Goal: Information Seeking & Learning: Learn about a topic

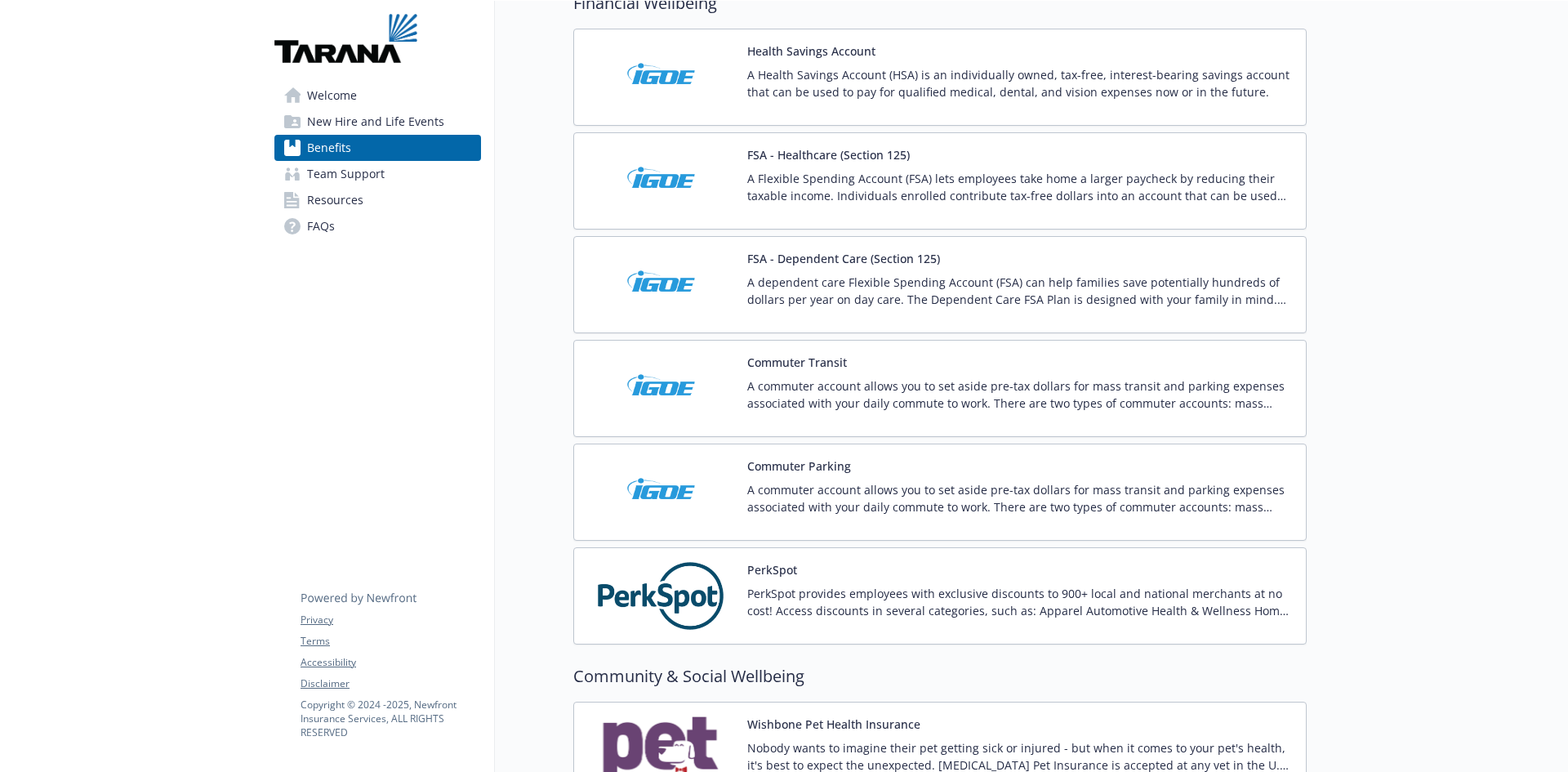
scroll to position [2117, 0]
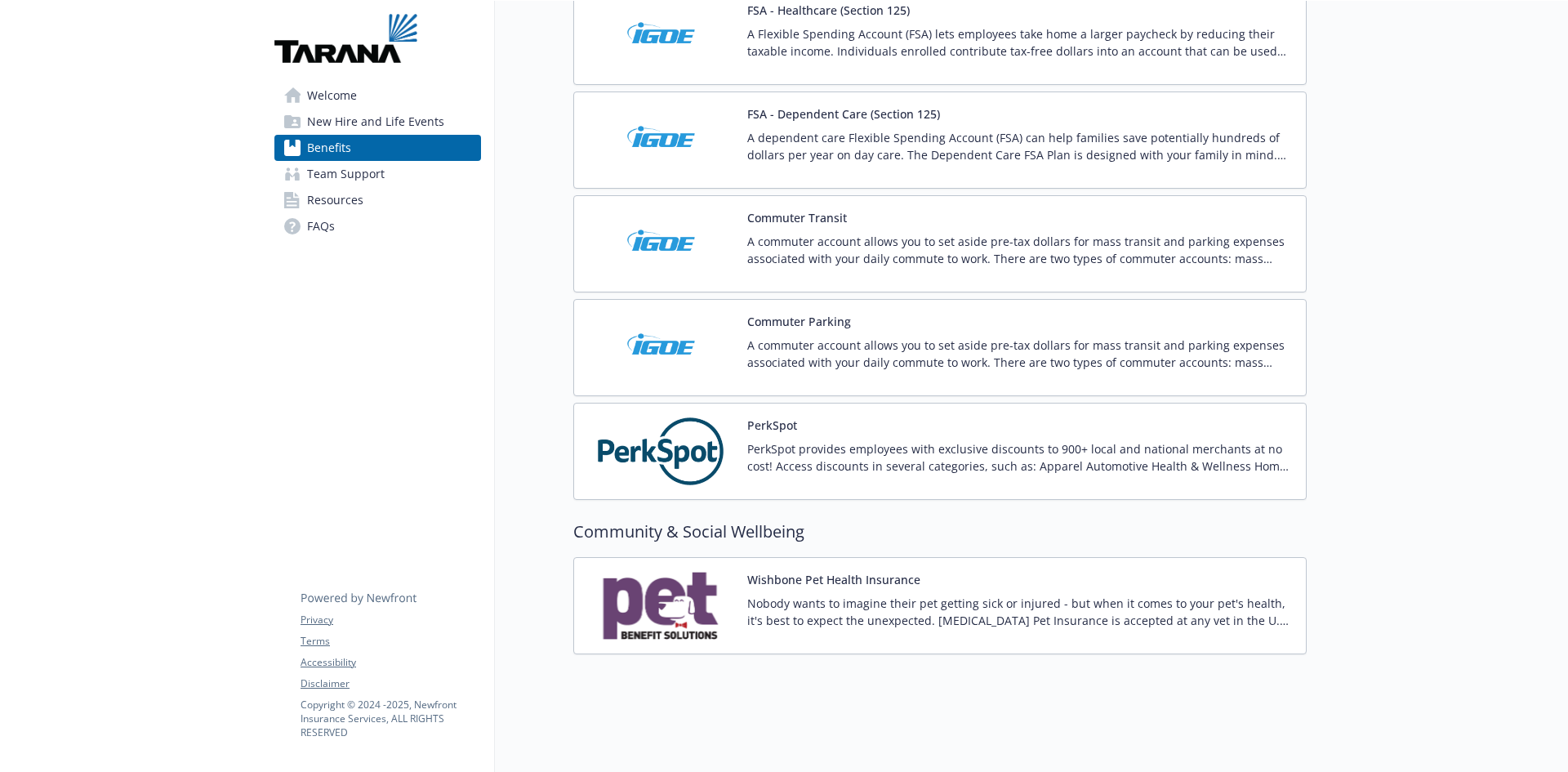
click at [342, 194] on span "Resources" at bounding box center [335, 200] width 57 height 26
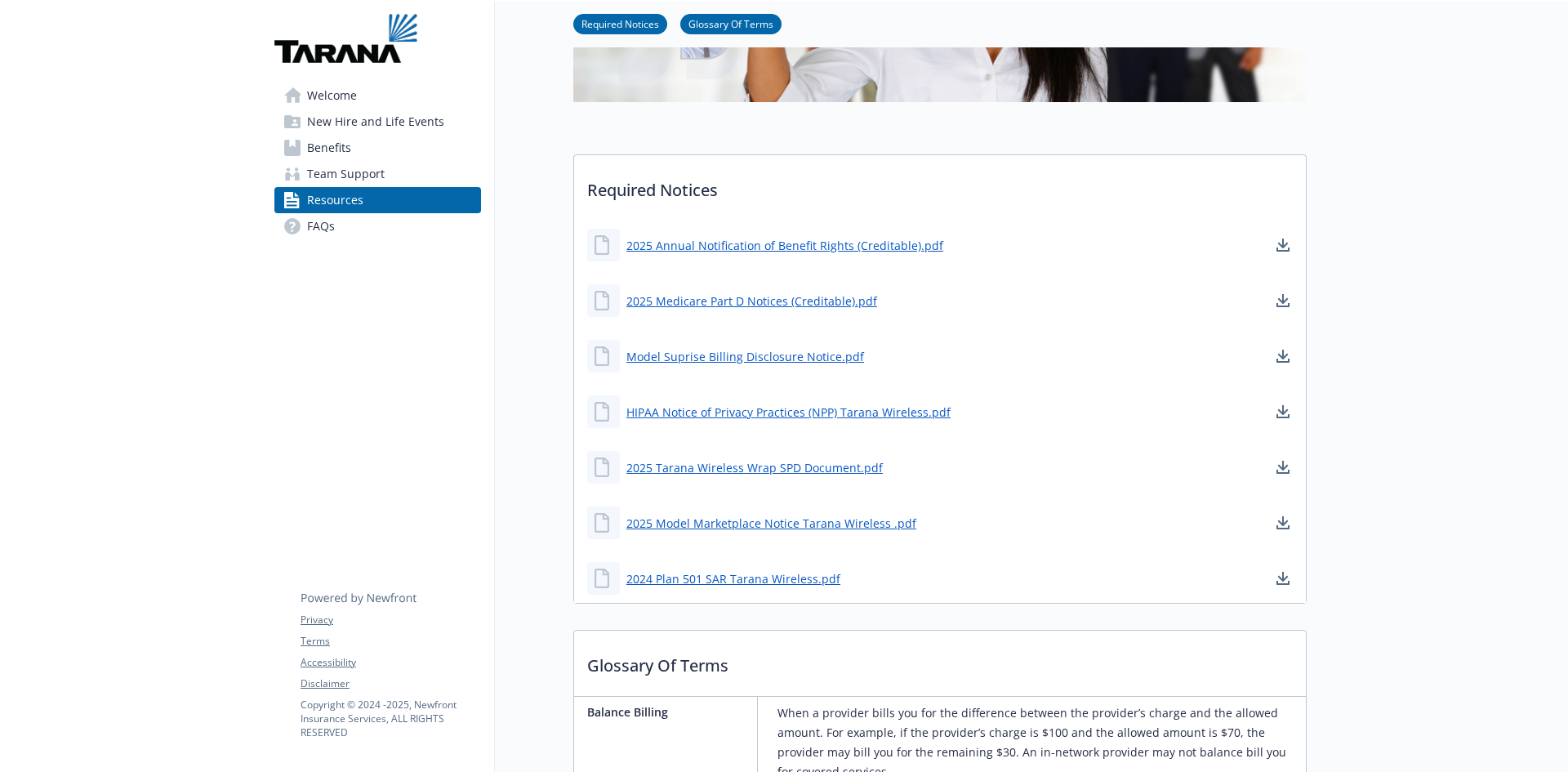
click at [341, 216] on link "FAQs" at bounding box center [378, 226] width 206 height 26
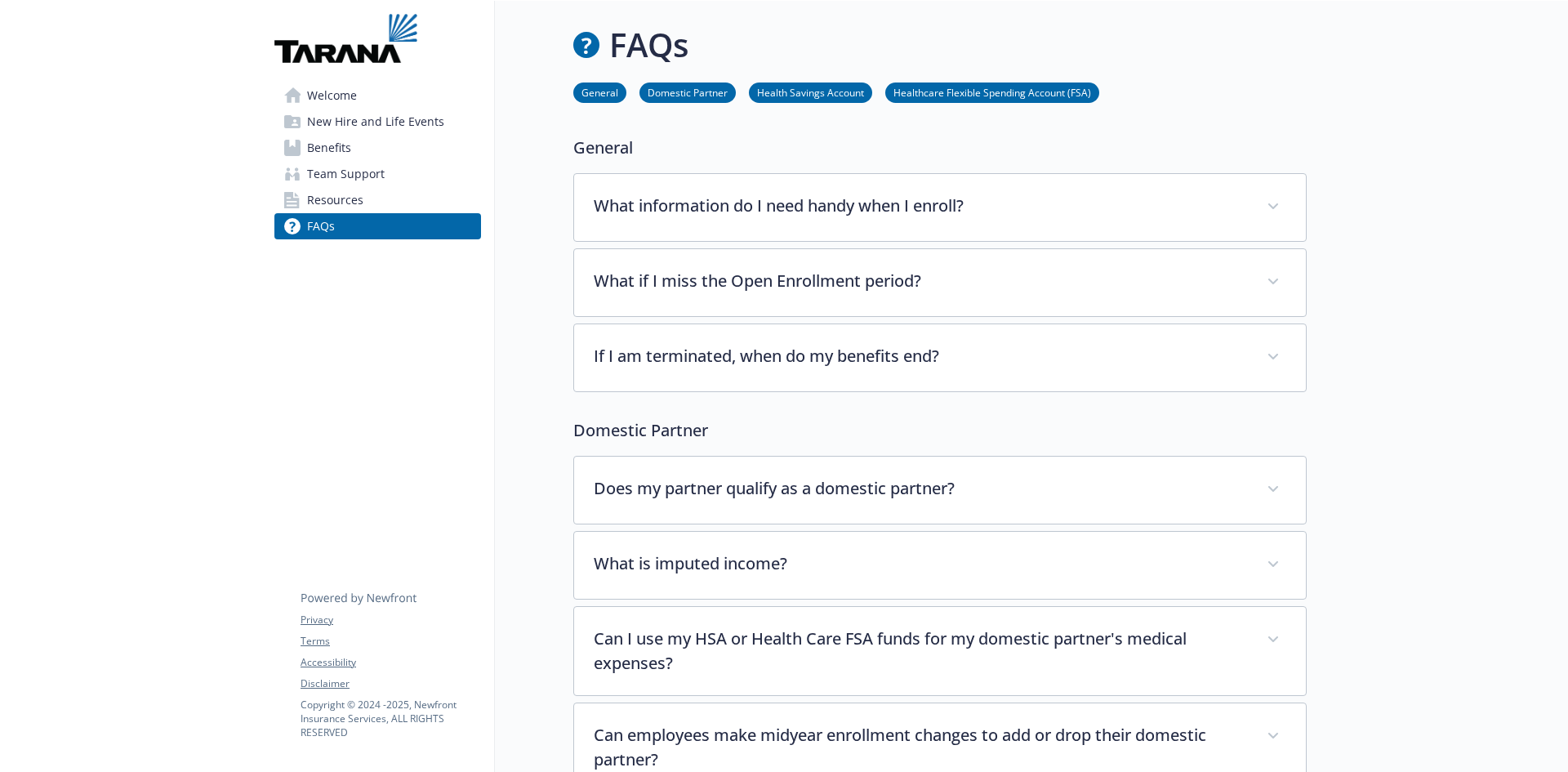
click at [393, 148] on link "Benefits" at bounding box center [378, 148] width 206 height 26
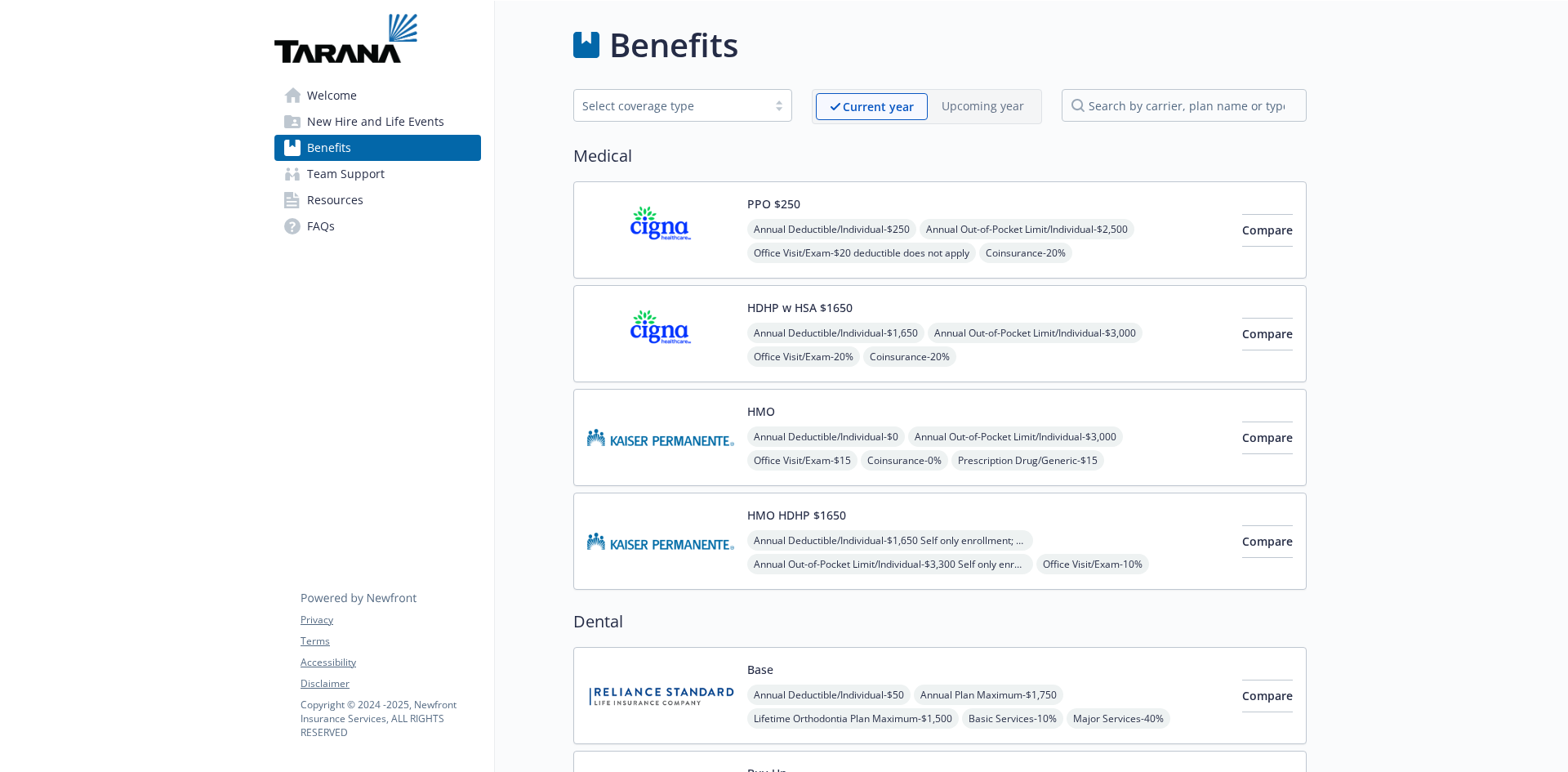
click at [646, 216] on img at bounding box center [660, 229] width 147 height 70
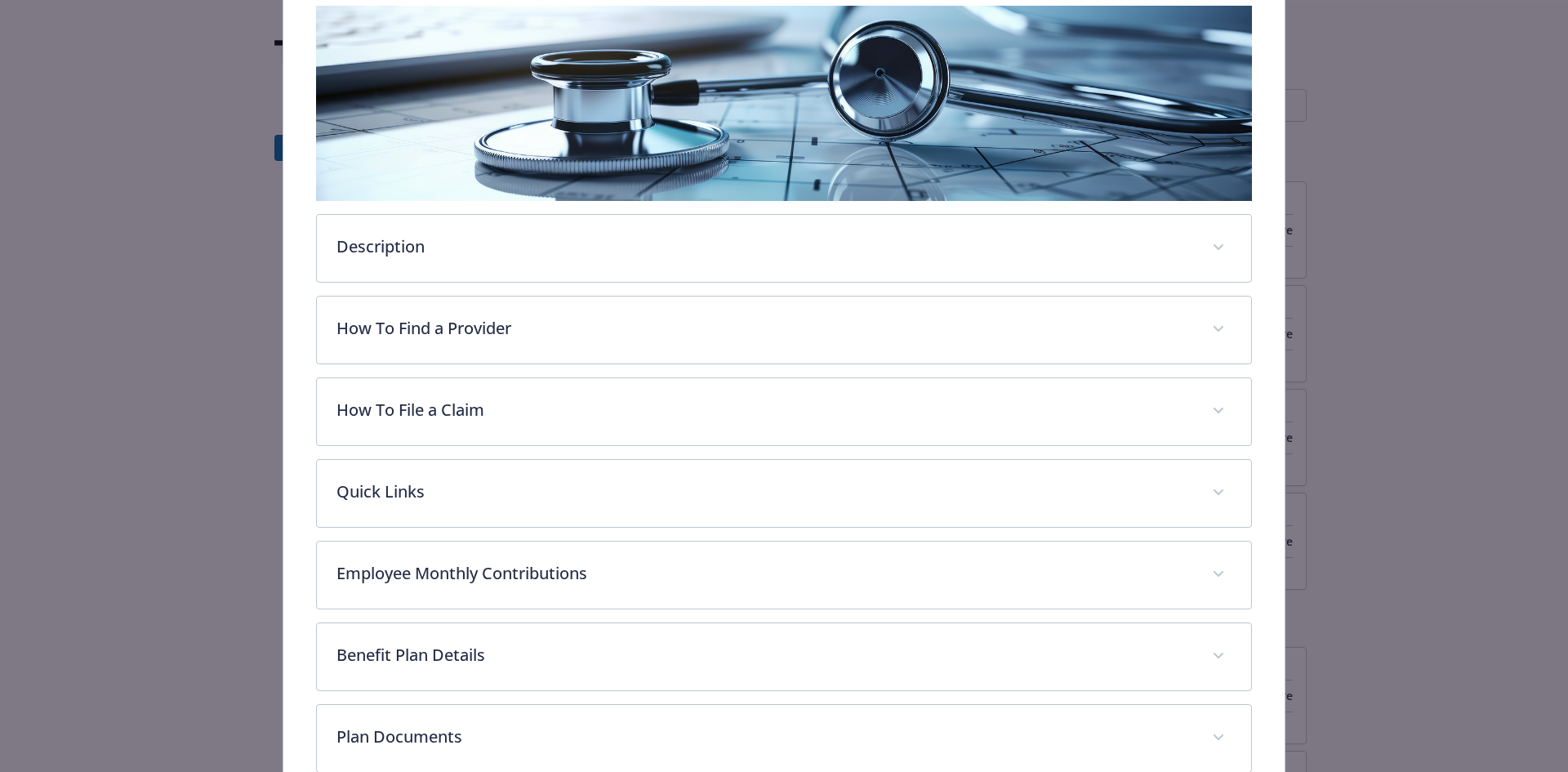
scroll to position [294, 0]
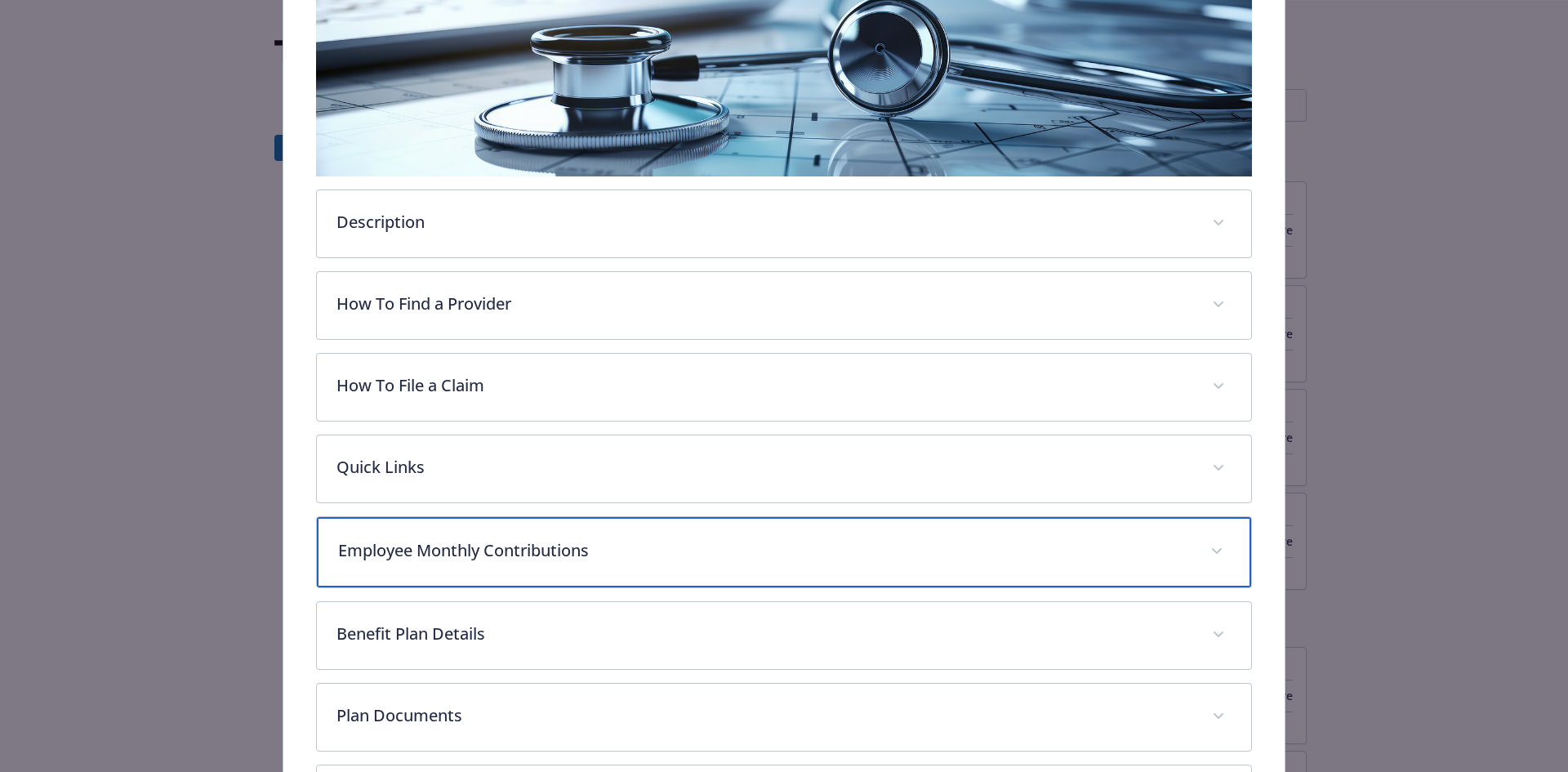
click at [588, 533] on div "Employee Monthly Contributions" at bounding box center [785, 552] width 936 height 70
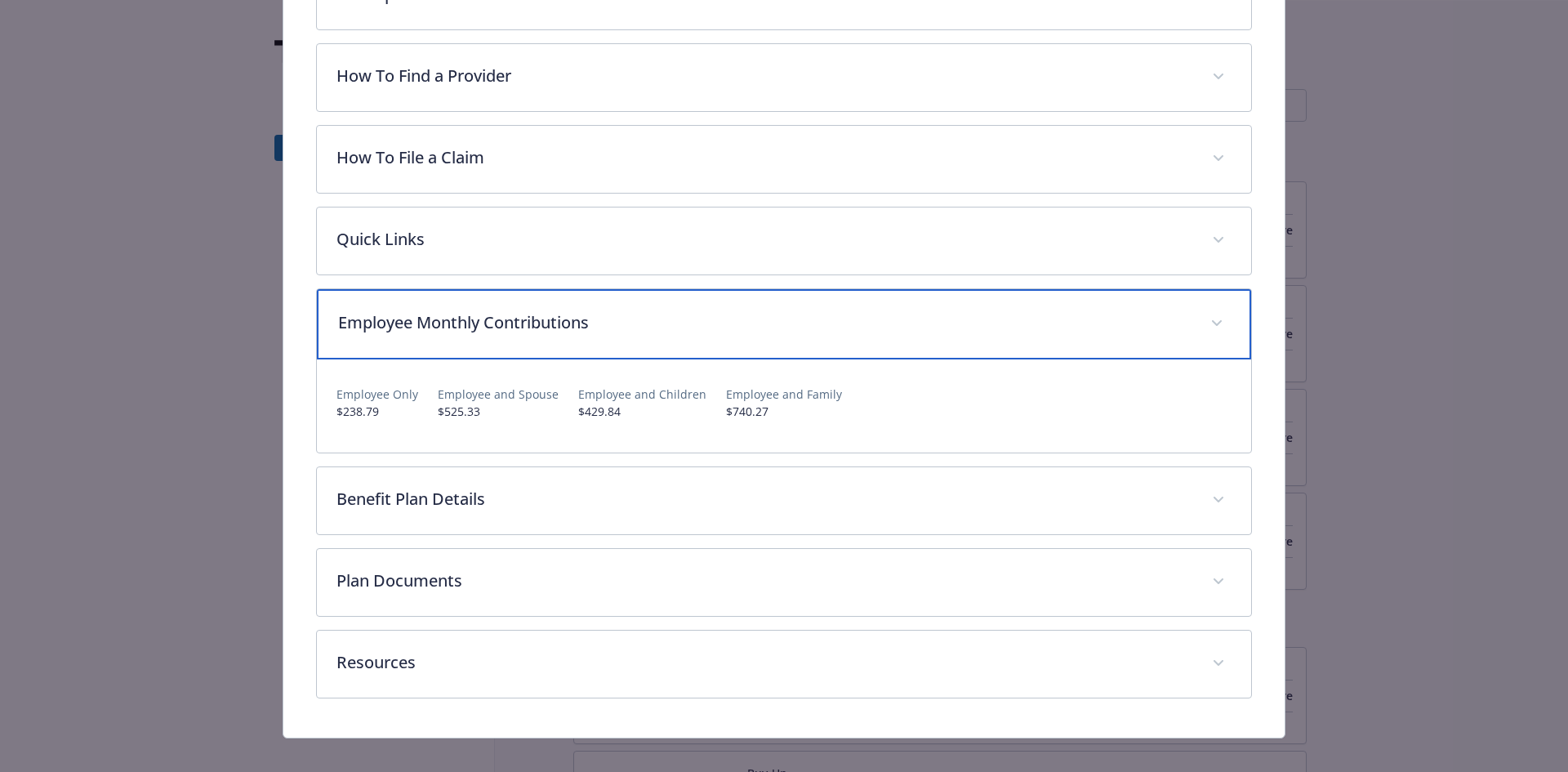
scroll to position [539, 0]
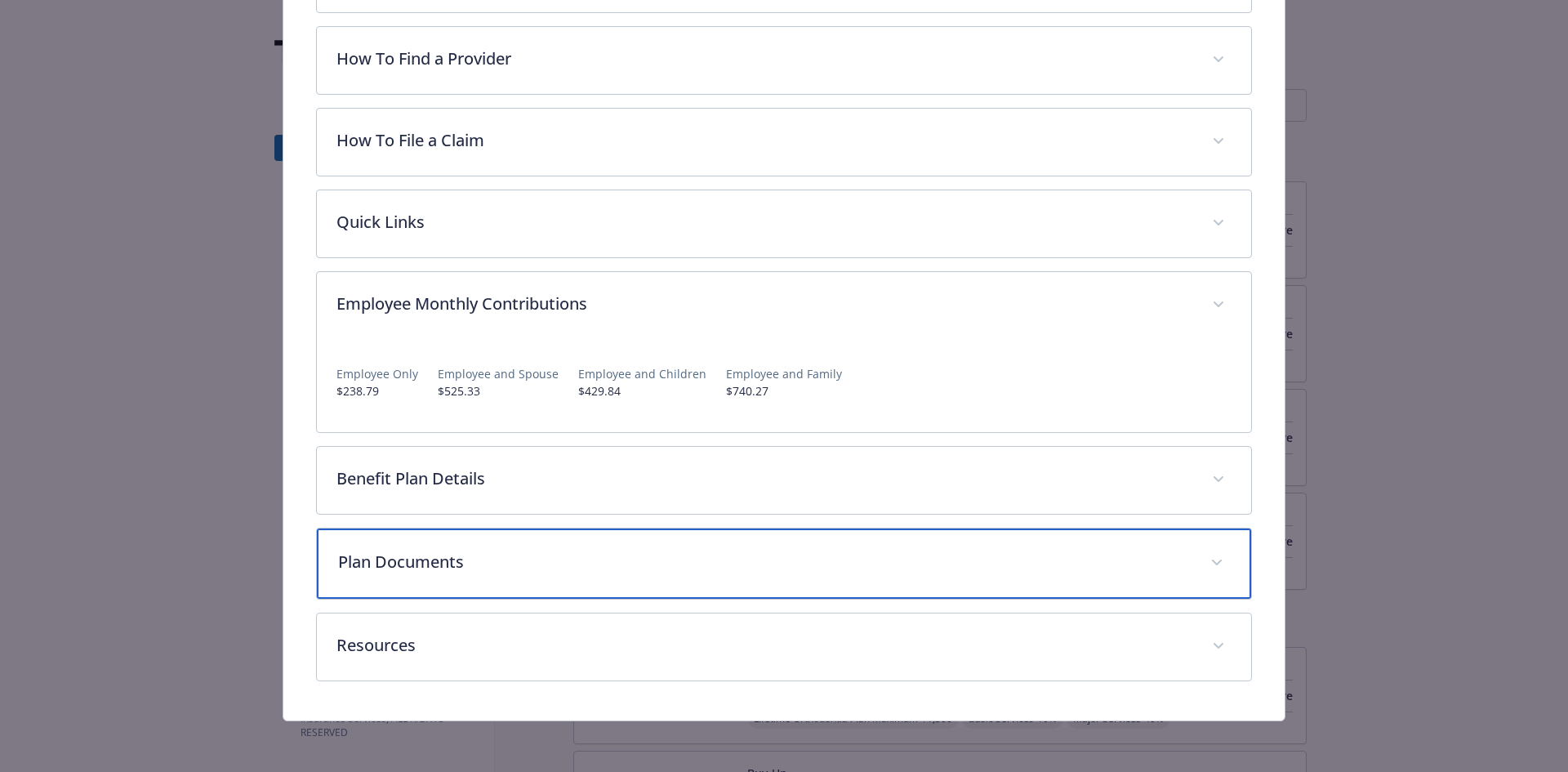
click at [569, 534] on div "Plan Documents" at bounding box center [785, 564] width 936 height 70
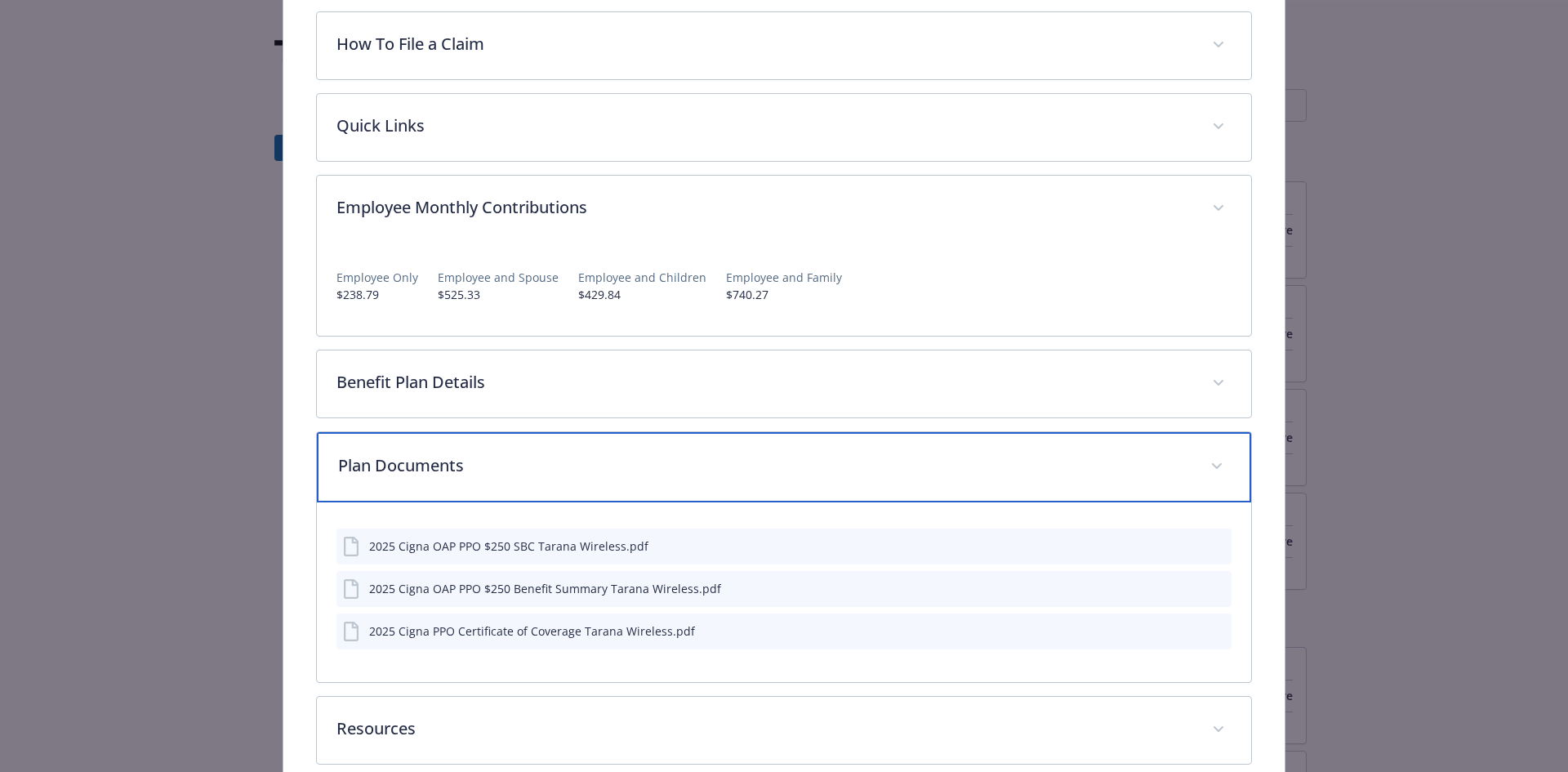
scroll to position [702, 0]
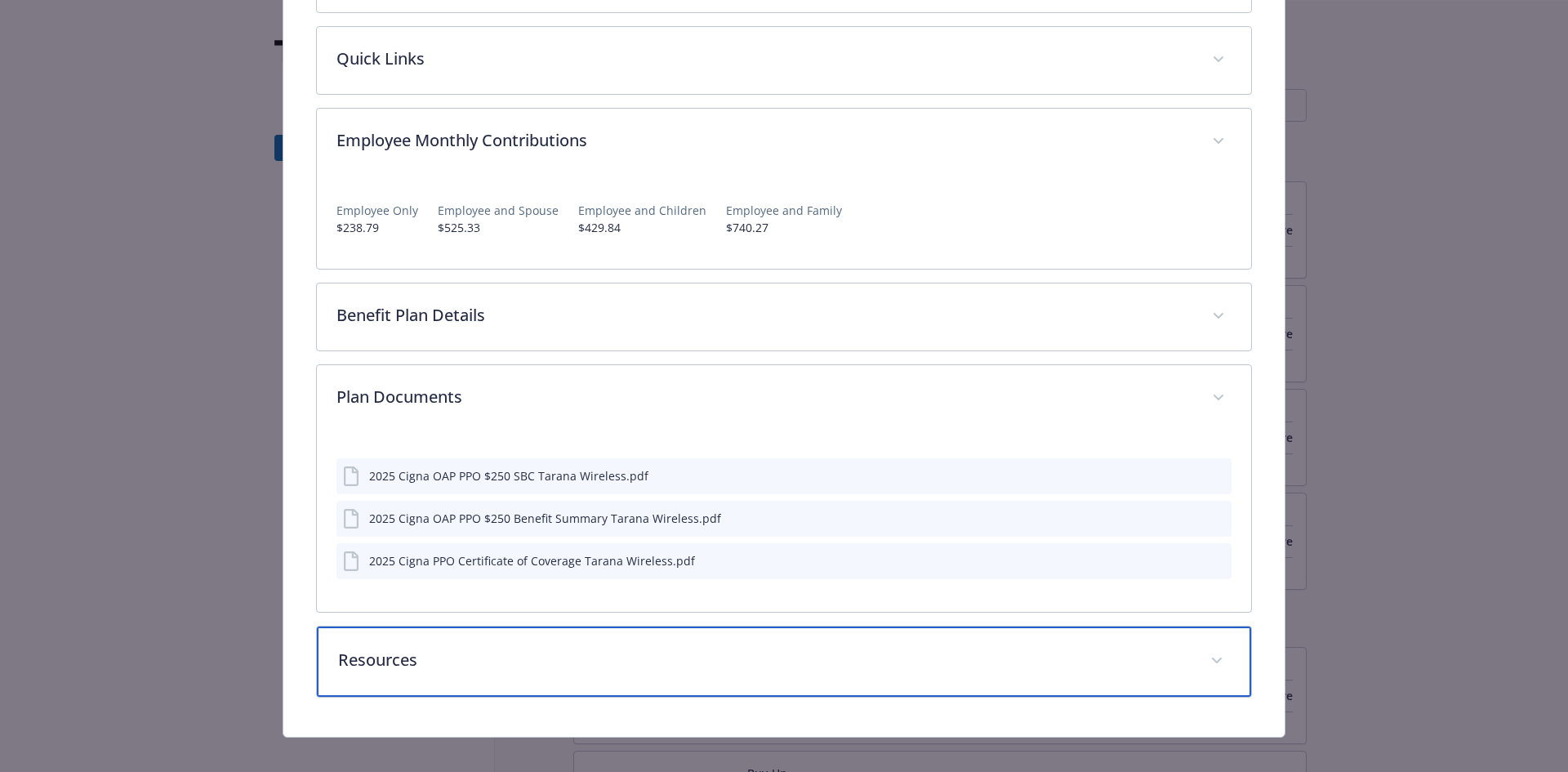
click at [532, 638] on div "Resources" at bounding box center [785, 662] width 936 height 70
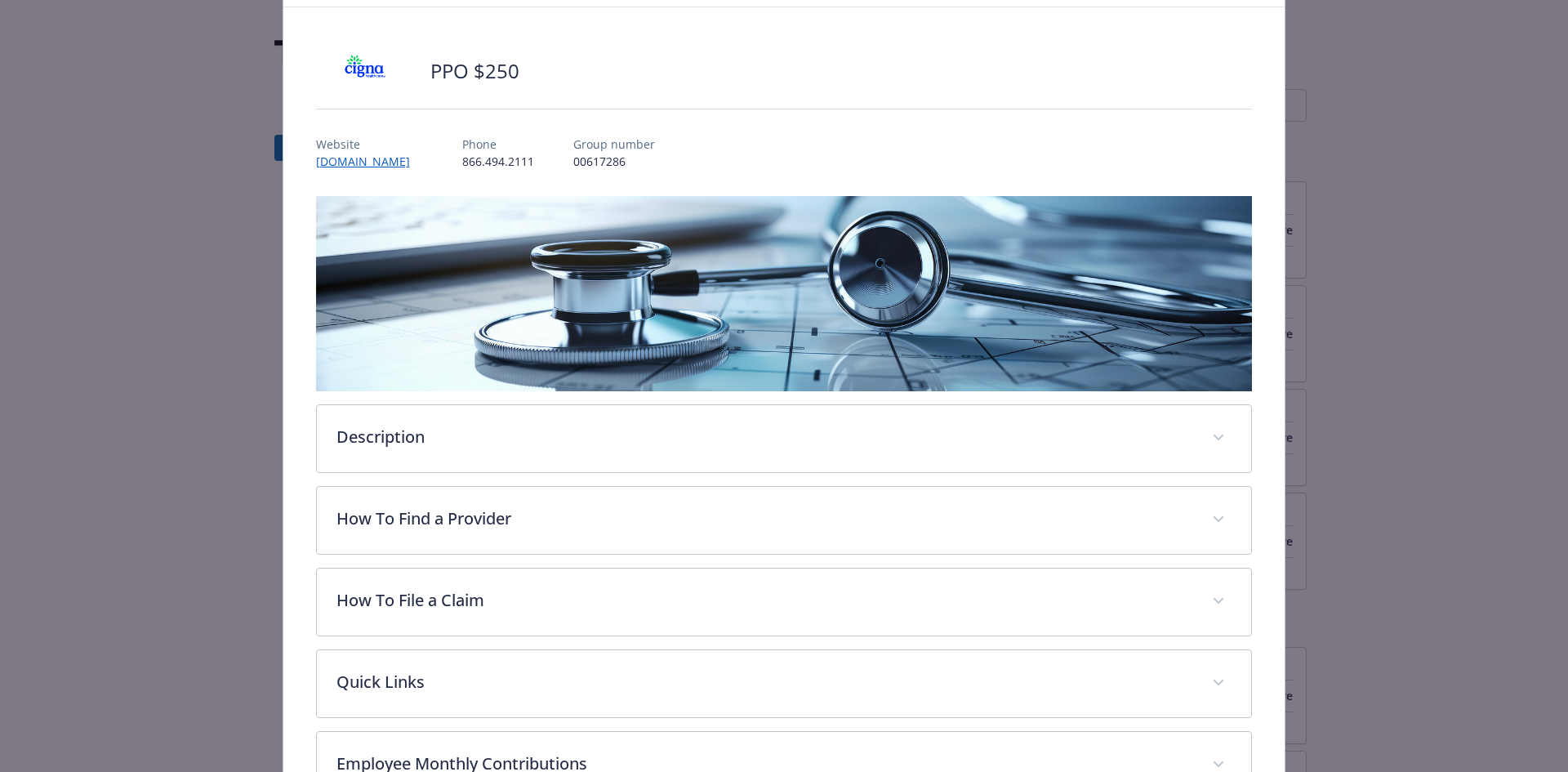
scroll to position [0, 0]
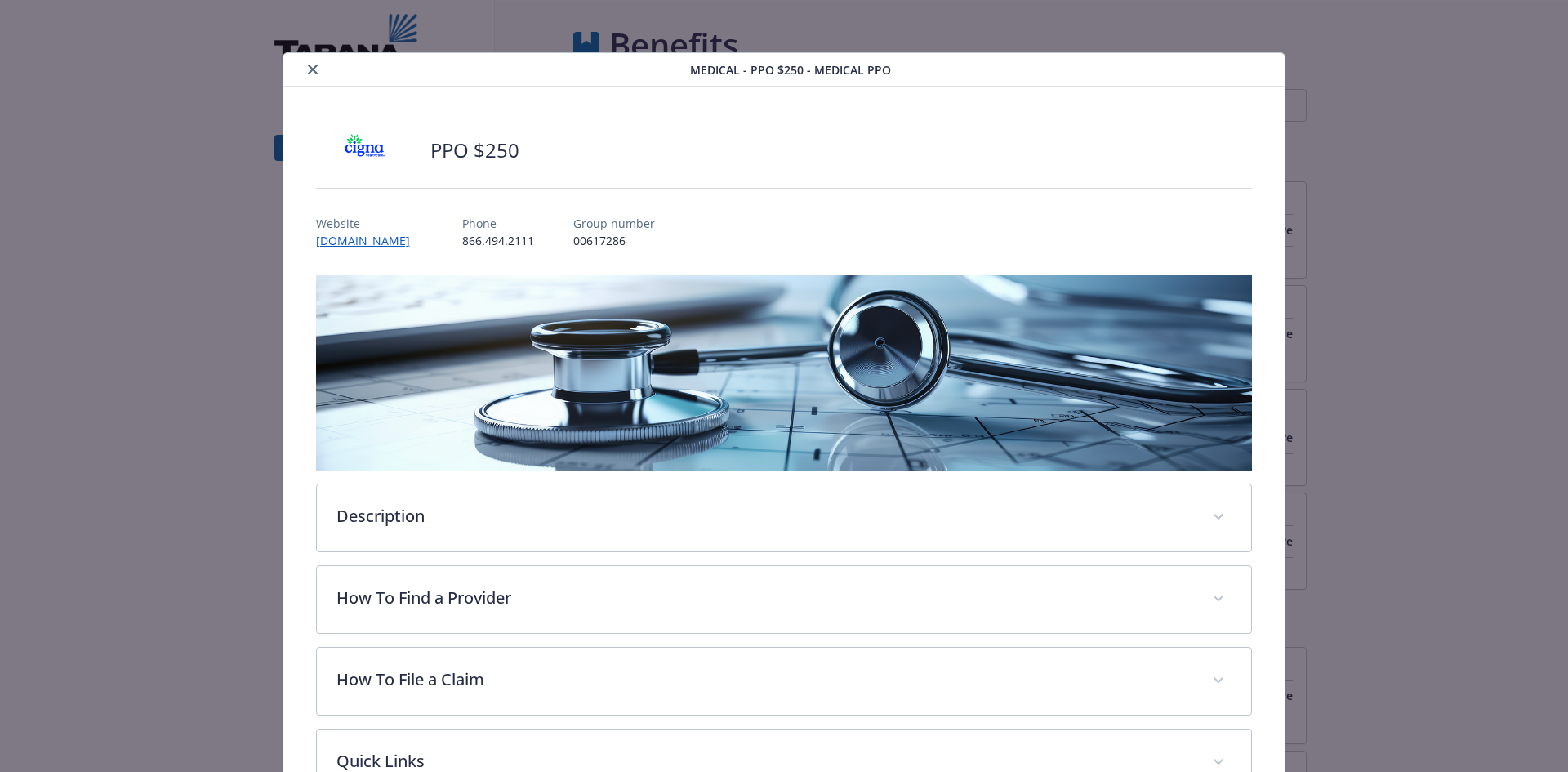
click at [310, 75] on button "close" at bounding box center [313, 70] width 20 height 20
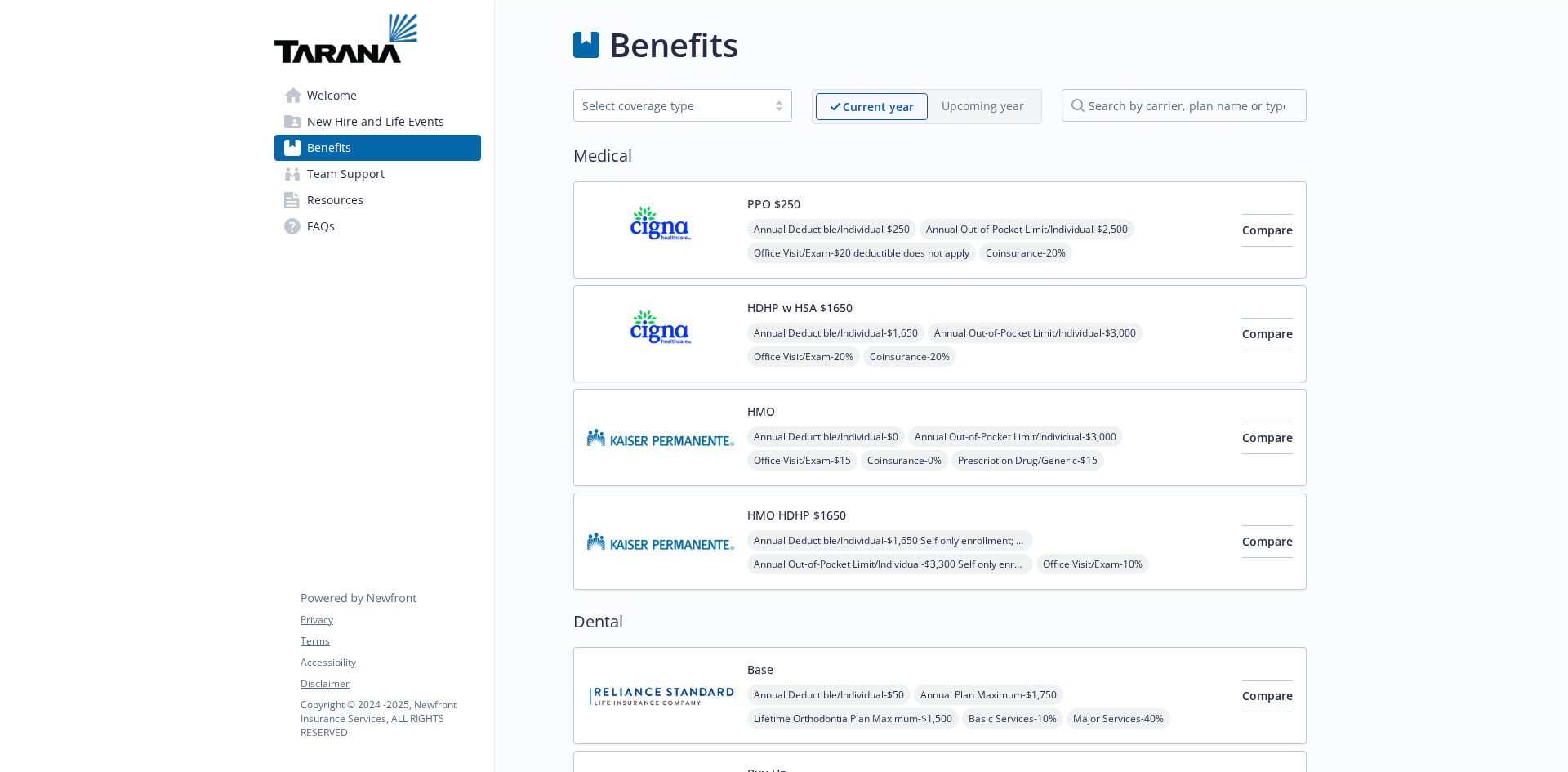
click at [354, 104] on span "Welcome" at bounding box center [332, 96] width 50 height 26
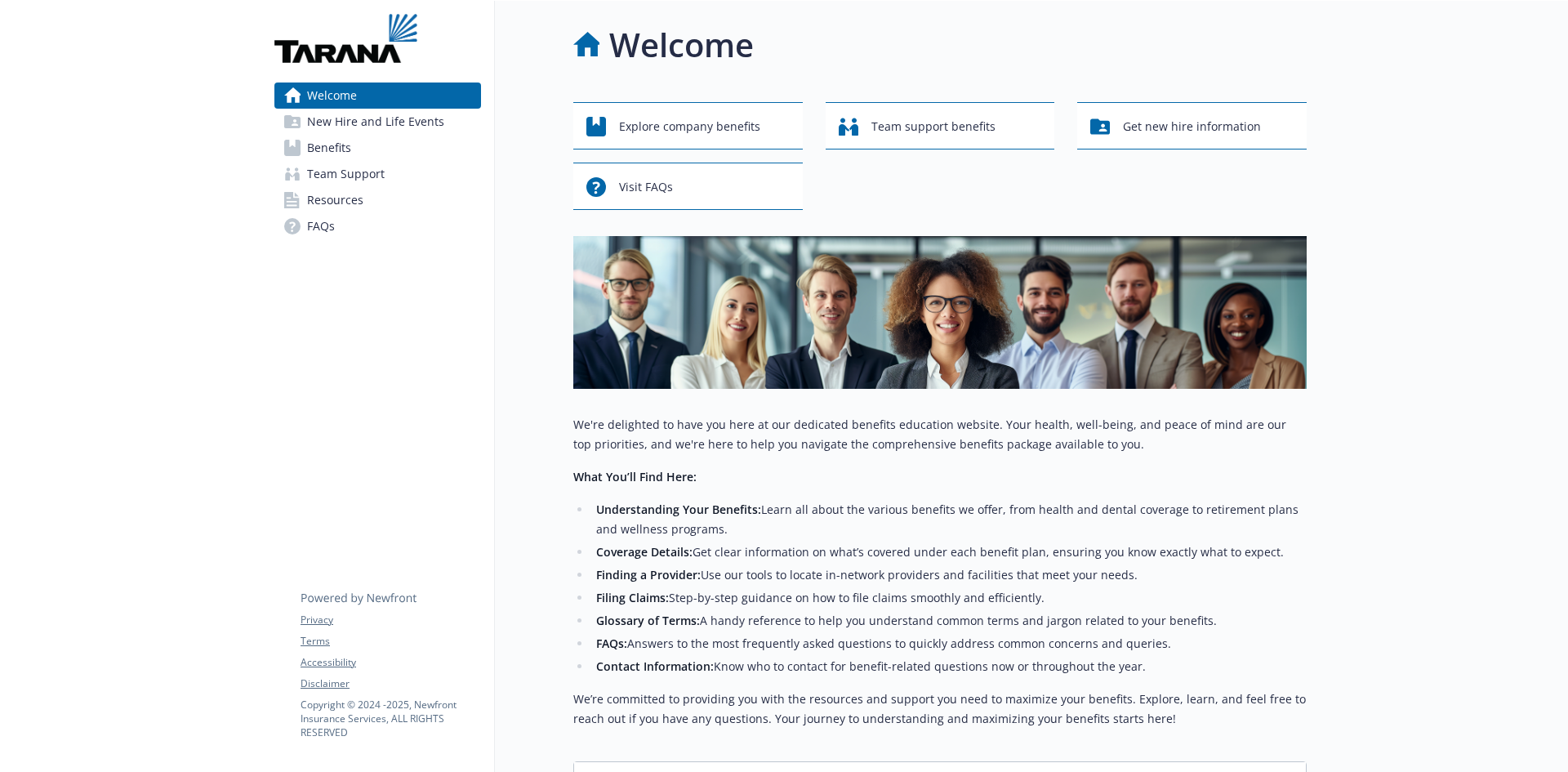
click at [337, 122] on span "New Hire and Life Events" at bounding box center [375, 122] width 137 height 26
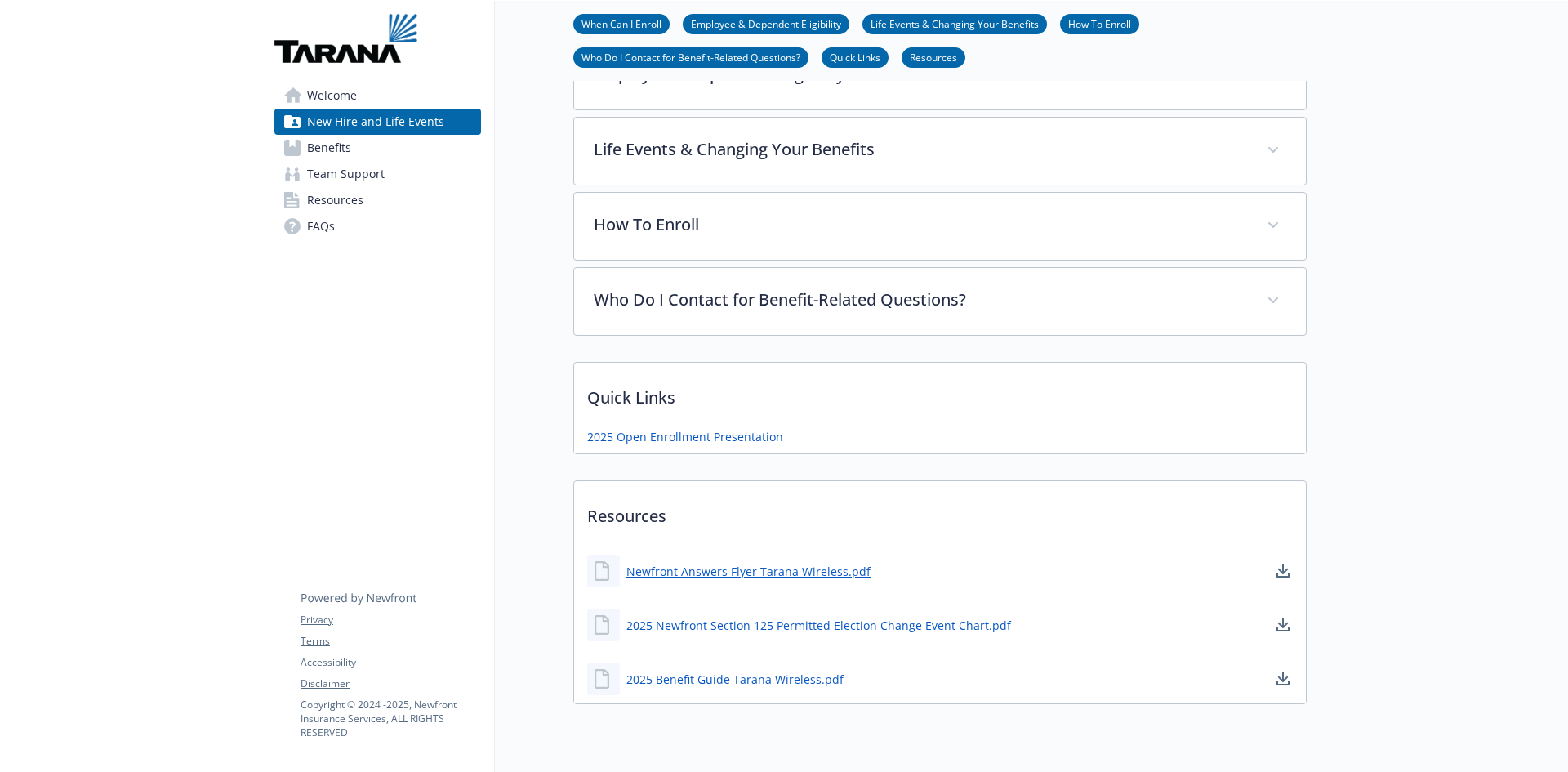
scroll to position [443, 0]
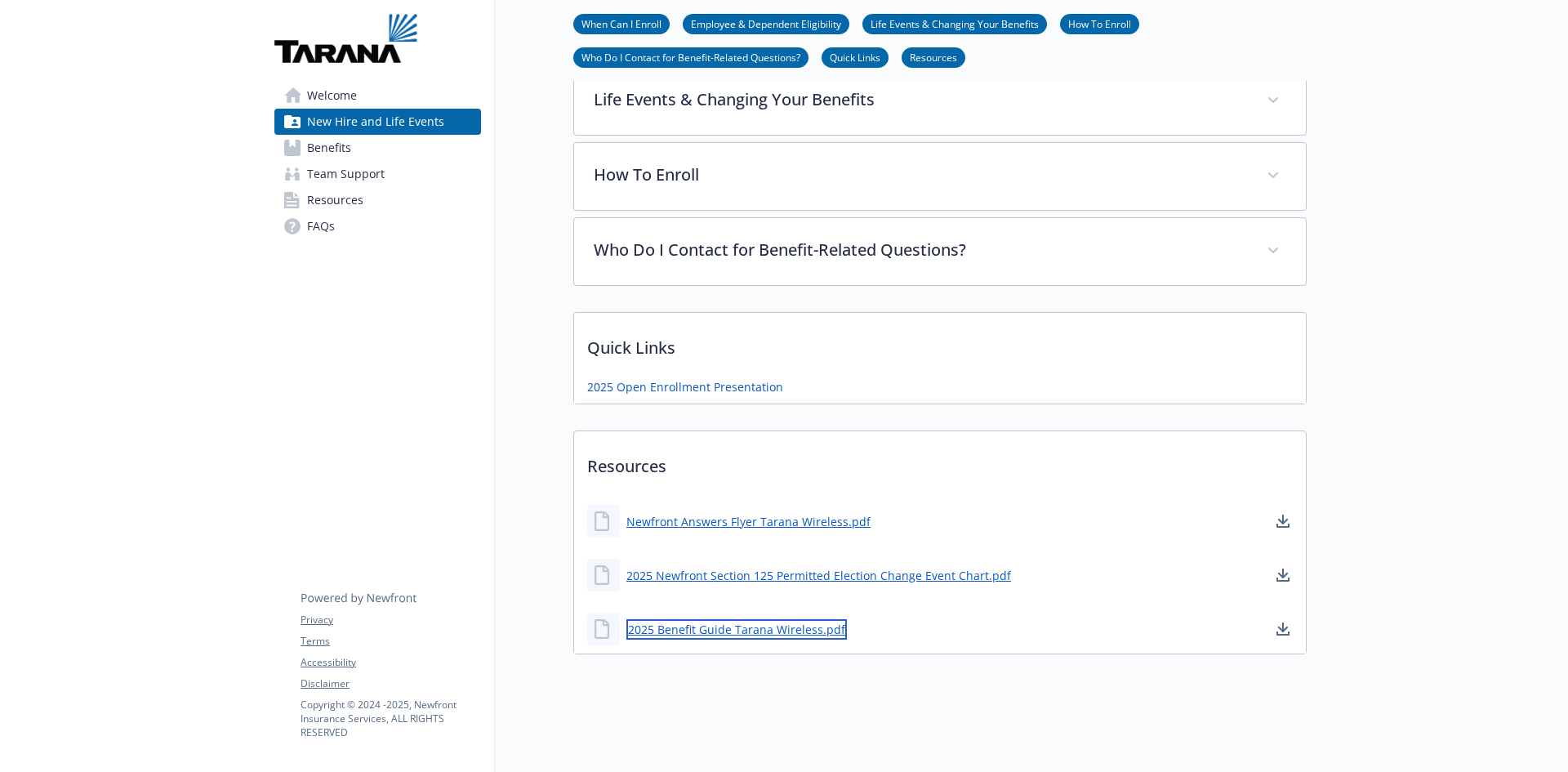
click at [757, 620] on link "2025 Benefit Guide Tarana Wireless.pdf" at bounding box center [736, 629] width 220 height 20
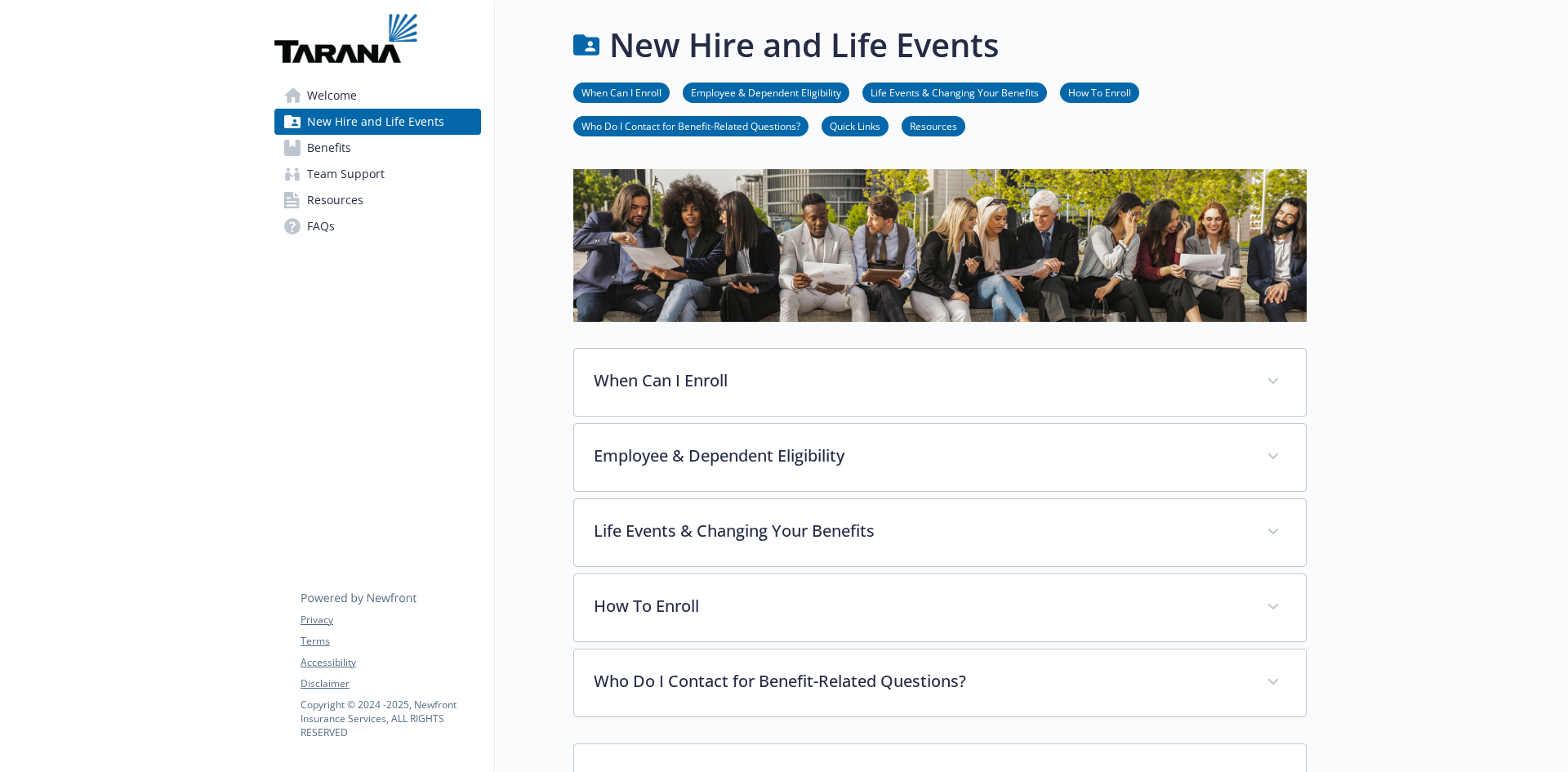
click at [347, 148] on span "Benefits" at bounding box center [329, 148] width 44 height 26
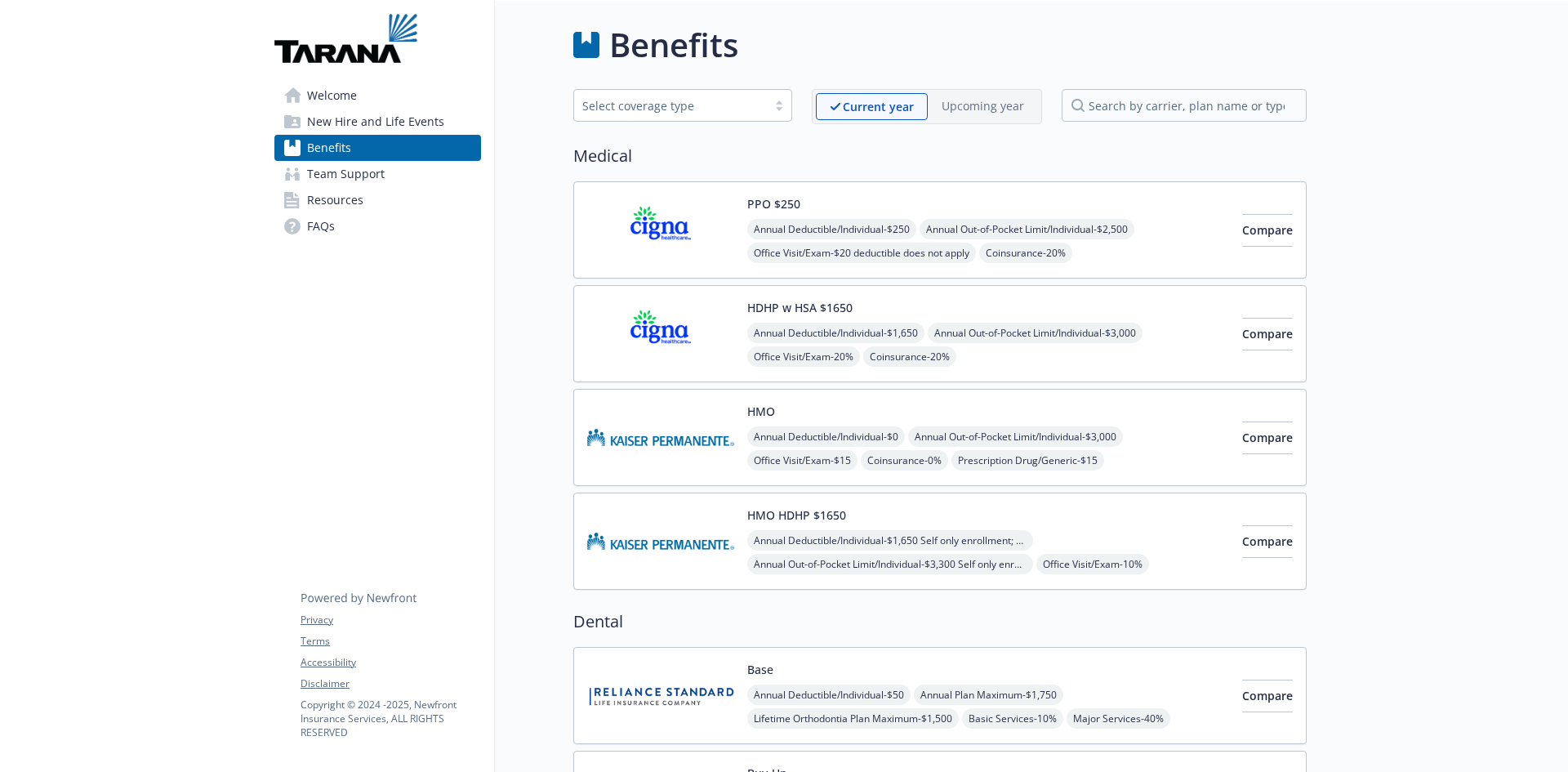
click at [878, 191] on div "PPO $250 Annual Deductible/Individual - $250 Annual Out-of-Pocket Limit/Individ…" at bounding box center [940, 229] width 733 height 98
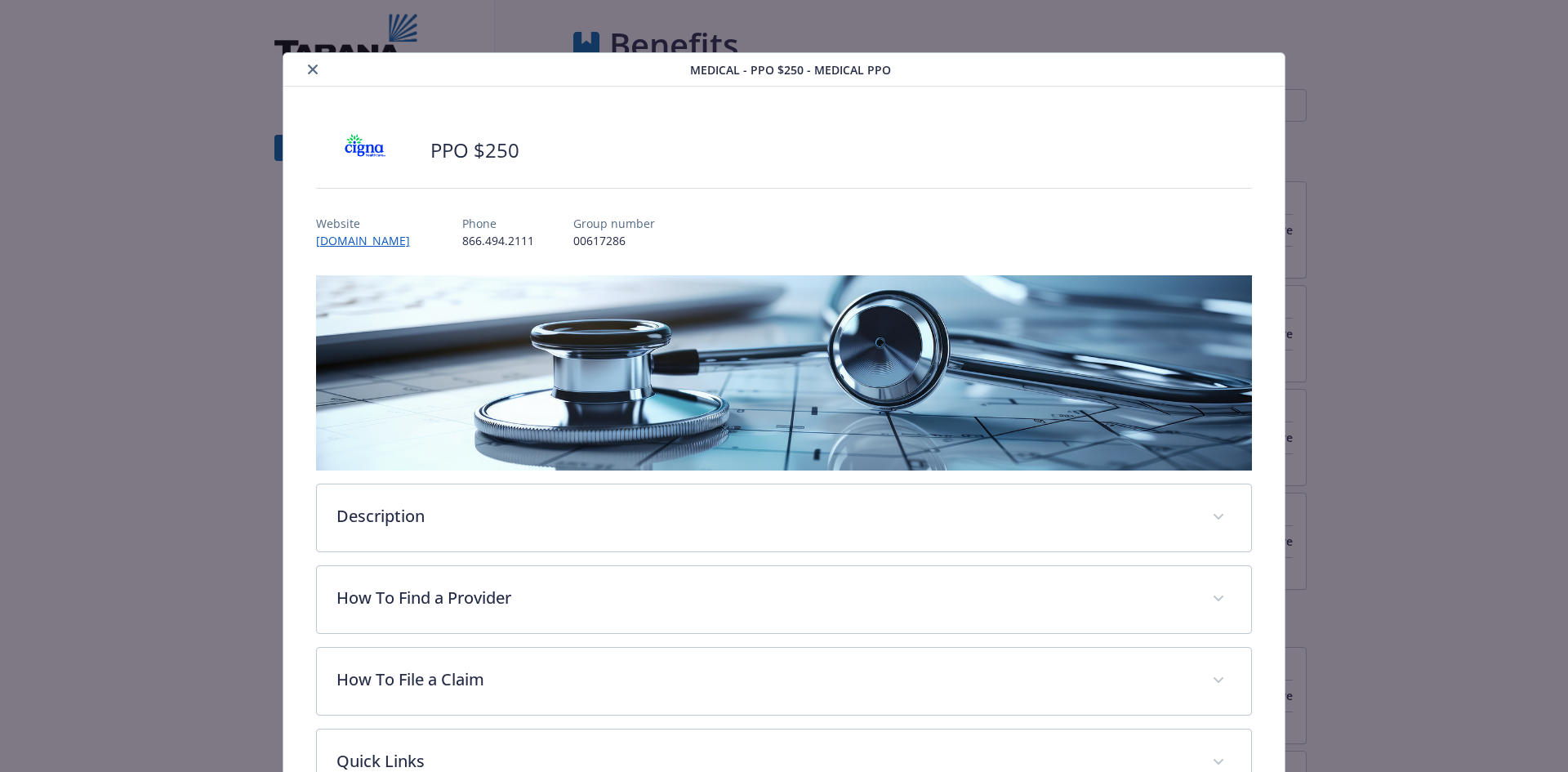
scroll to position [49, 0]
